Goal: Transaction & Acquisition: Purchase product/service

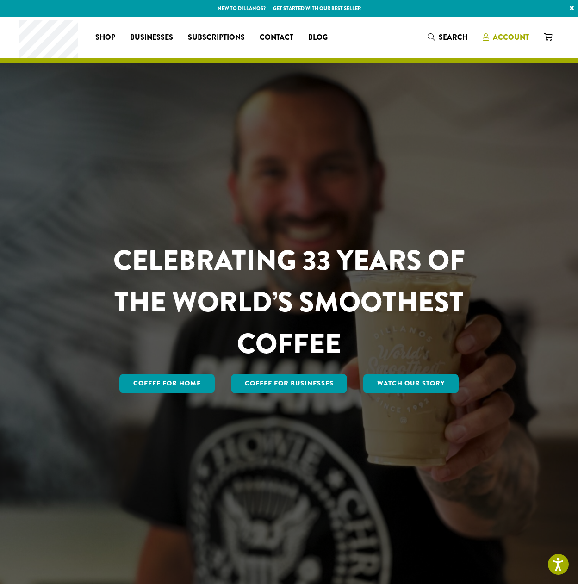
click at [508, 36] on span "Account" at bounding box center [510, 37] width 36 height 11
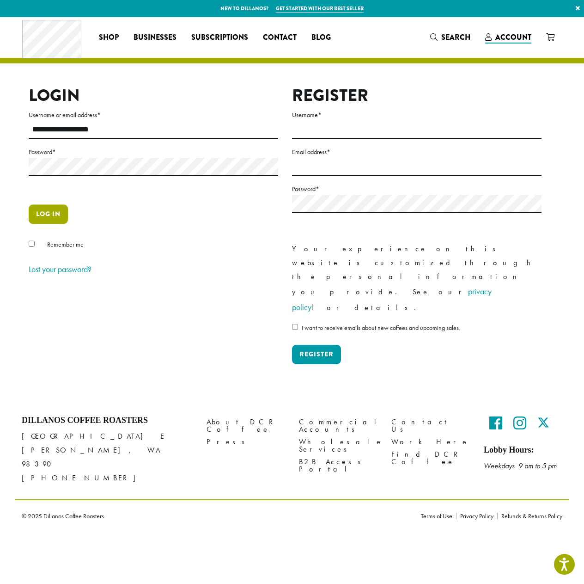
click at [50, 210] on button "Log in" at bounding box center [48, 213] width 39 height 19
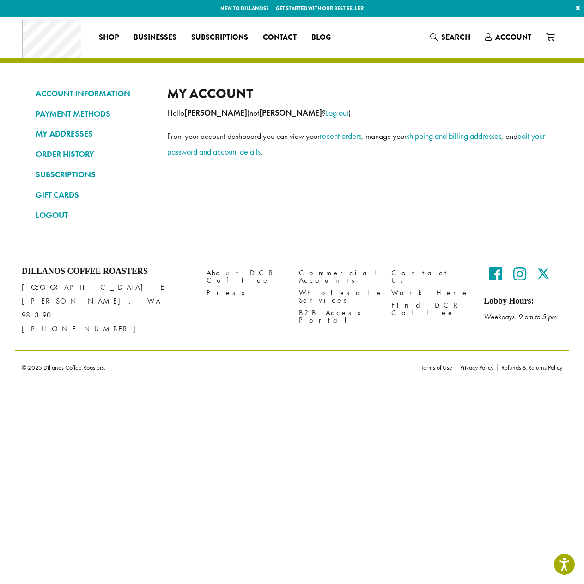
click at [78, 176] on link "SUBSCRIPTIONS" at bounding box center [95, 174] width 118 height 16
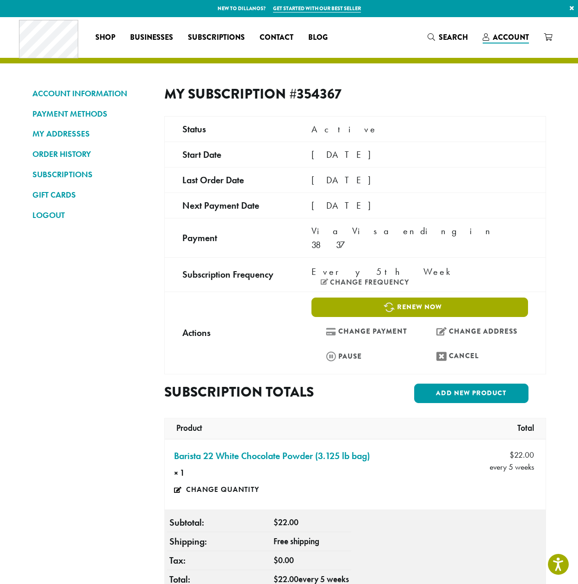
click at [410, 297] on link "Renew now" at bounding box center [419, 306] width 216 height 19
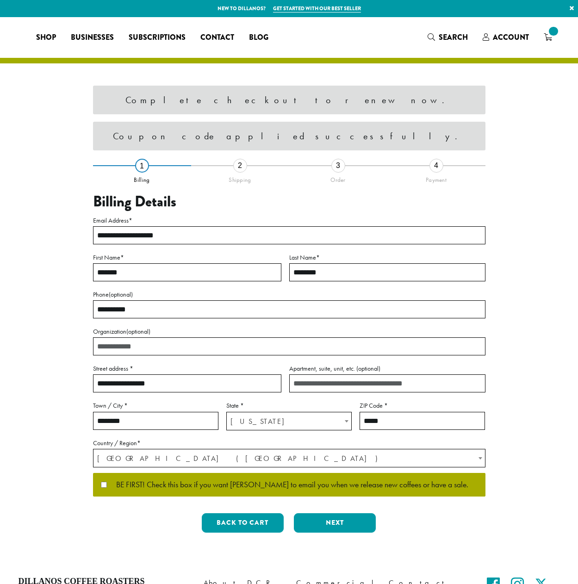
select select "**"
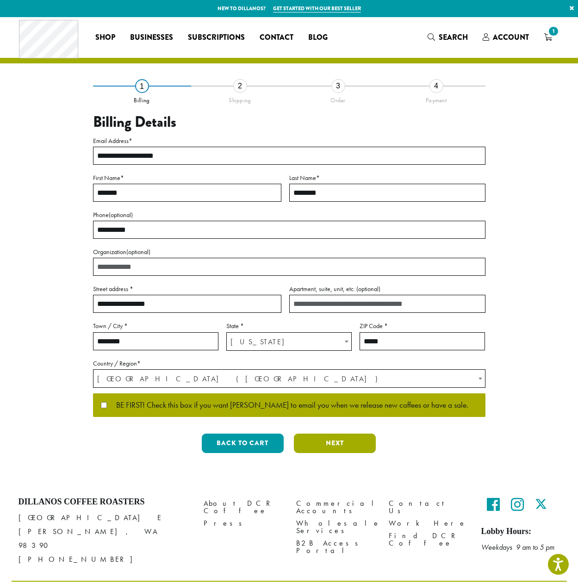
click at [333, 441] on button "Next" at bounding box center [335, 442] width 82 height 19
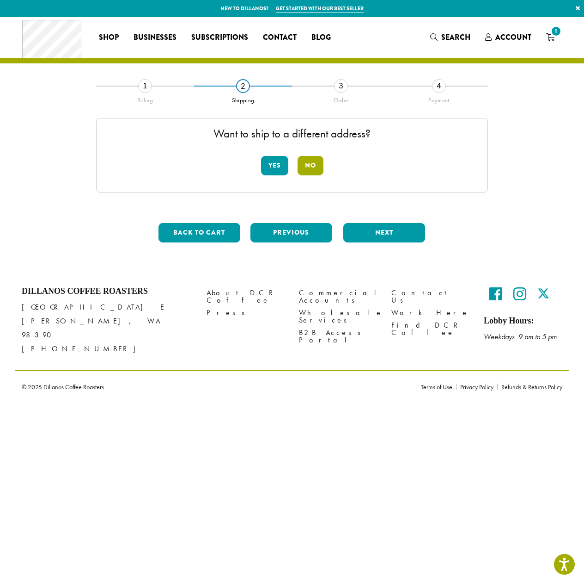
click at [314, 164] on button "No" at bounding box center [311, 165] width 26 height 19
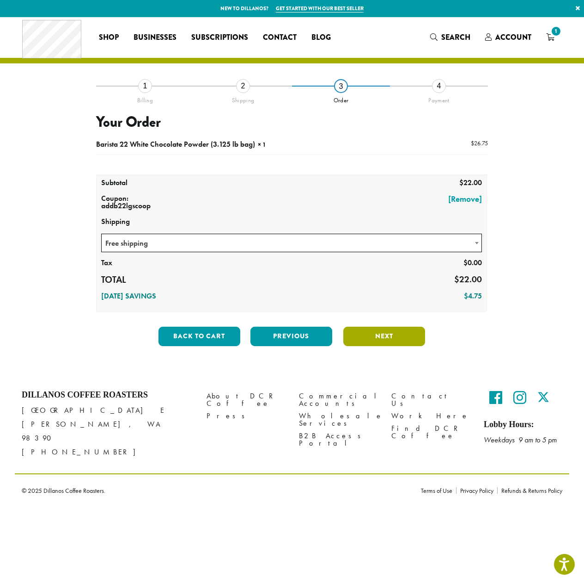
click at [378, 334] on button "Next" at bounding box center [385, 335] width 82 height 19
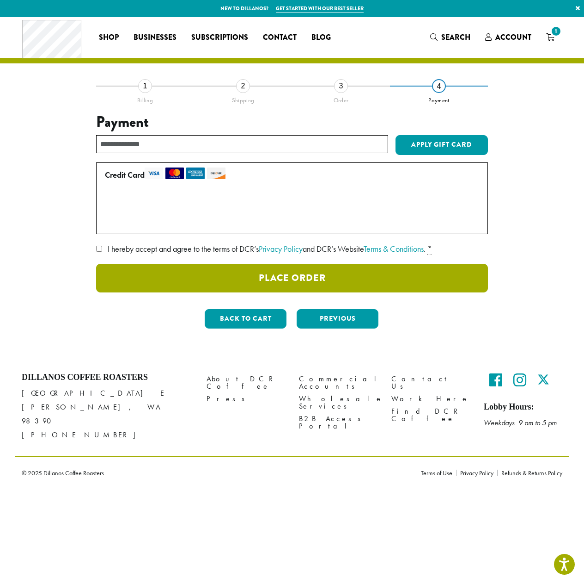
click at [298, 277] on button "Place Order" at bounding box center [292, 278] width 392 height 29
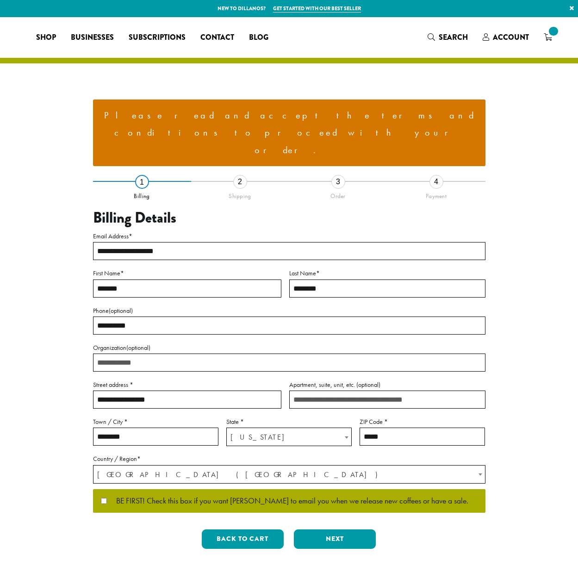
select select "**"
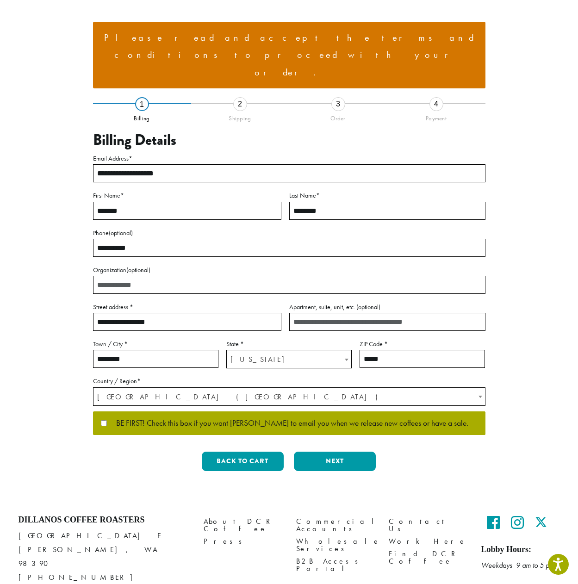
scroll to position [78, 0]
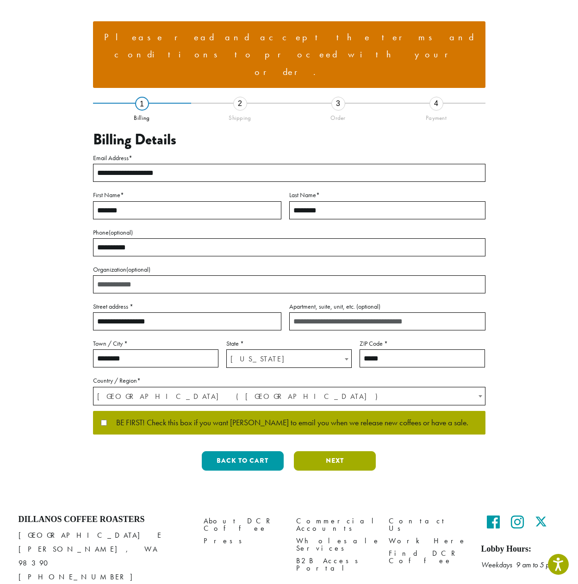
click at [333, 451] on button "Next" at bounding box center [335, 460] width 82 height 19
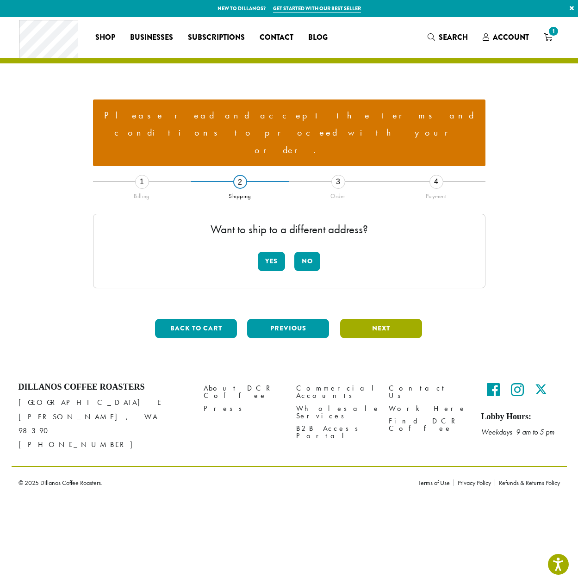
scroll to position [0, 0]
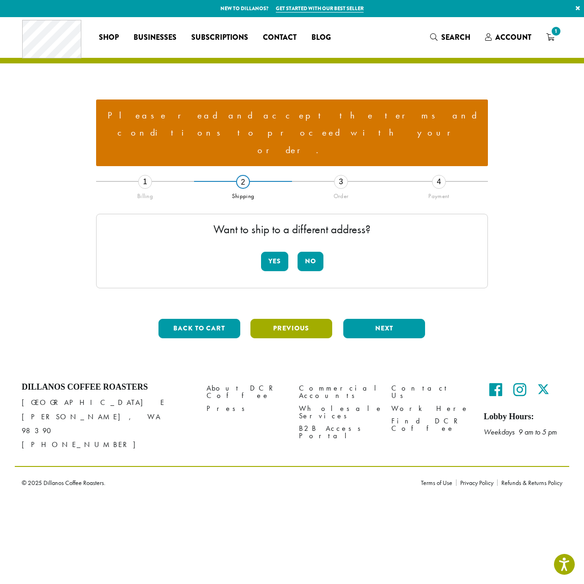
click at [294, 319] on button "Previous" at bounding box center [292, 328] width 82 height 19
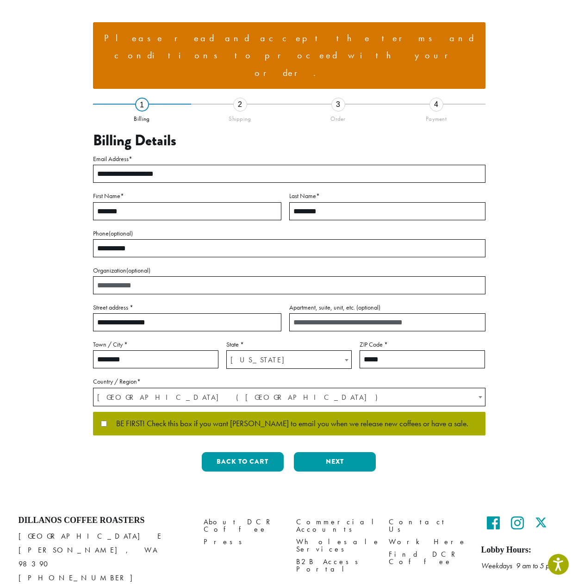
scroll to position [78, 0]
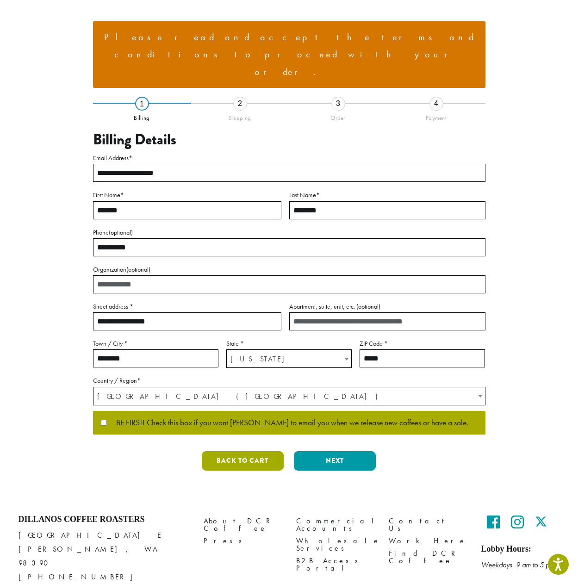
click at [248, 451] on button "Back to cart" at bounding box center [243, 460] width 82 height 19
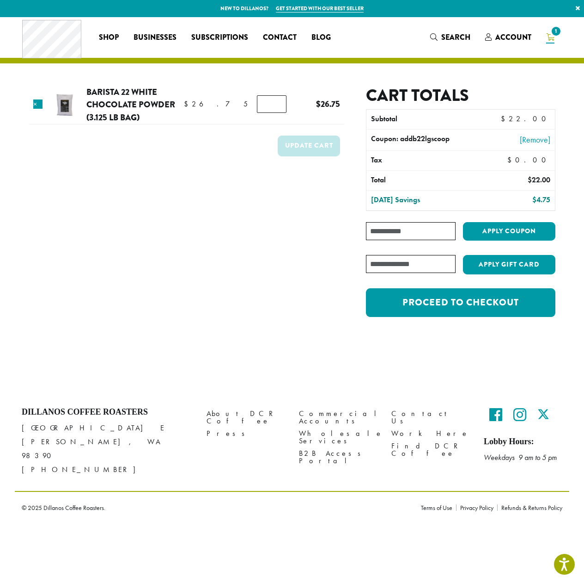
click at [552, 39] on icon "1" at bounding box center [551, 36] width 8 height 7
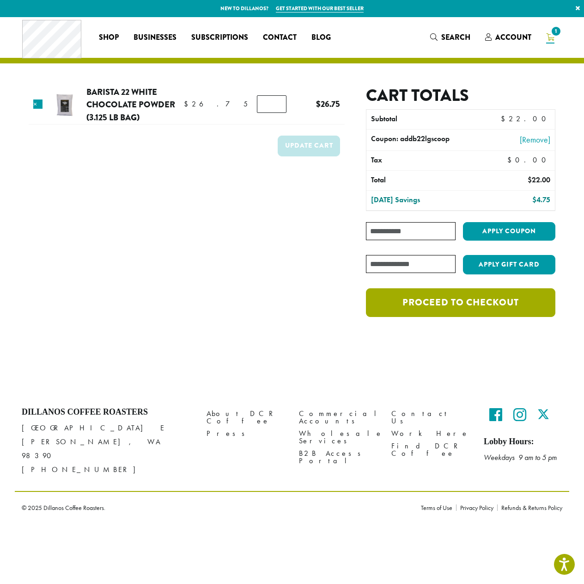
click at [460, 301] on link "Proceed to checkout" at bounding box center [461, 302] width 190 height 29
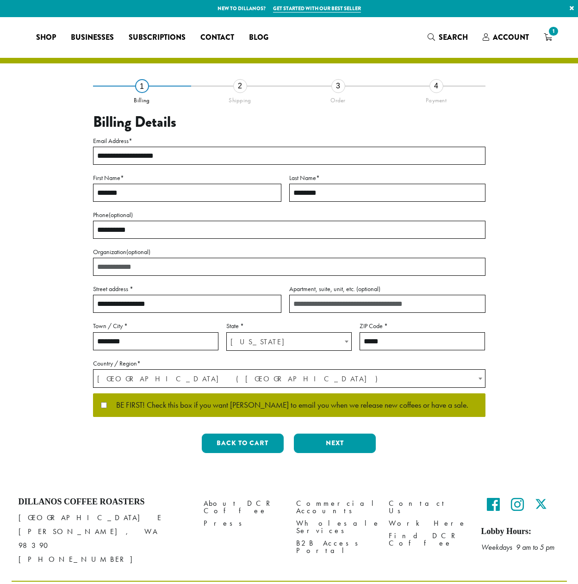
select select "**"
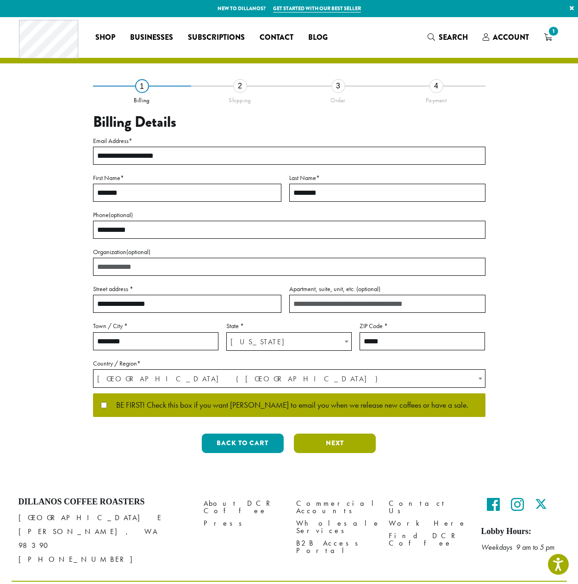
click at [336, 444] on button "Next" at bounding box center [335, 442] width 82 height 19
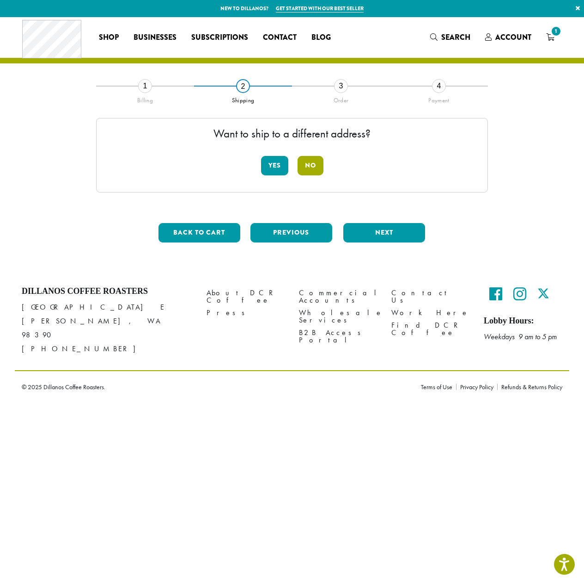
click at [314, 164] on button "No" at bounding box center [311, 165] width 26 height 19
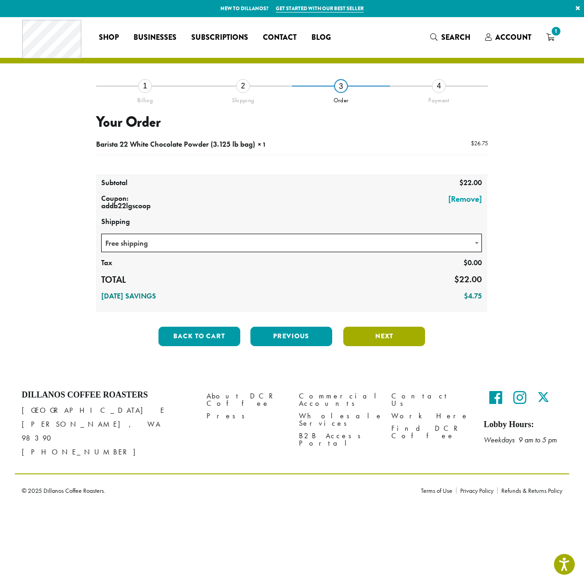
click at [386, 338] on button "Next" at bounding box center [385, 335] width 82 height 19
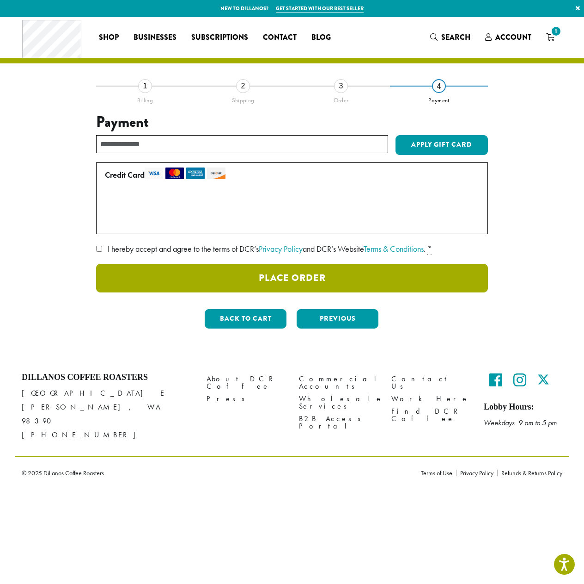
click at [299, 278] on button "Place Order" at bounding box center [292, 278] width 392 height 29
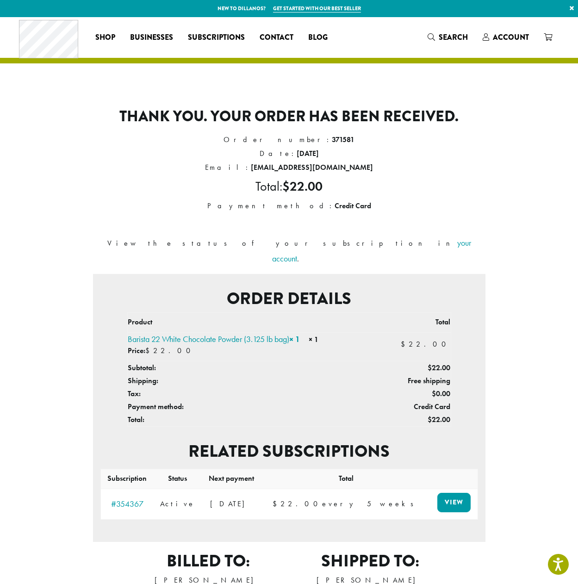
click at [571, 7] on link "×" at bounding box center [571, 8] width 12 height 17
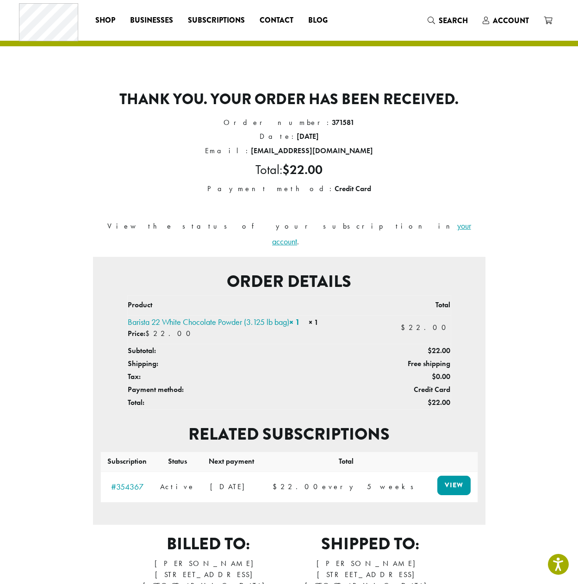
click at [348, 228] on link "your account" at bounding box center [371, 233] width 199 height 26
